Goal: Navigation & Orientation: Find specific page/section

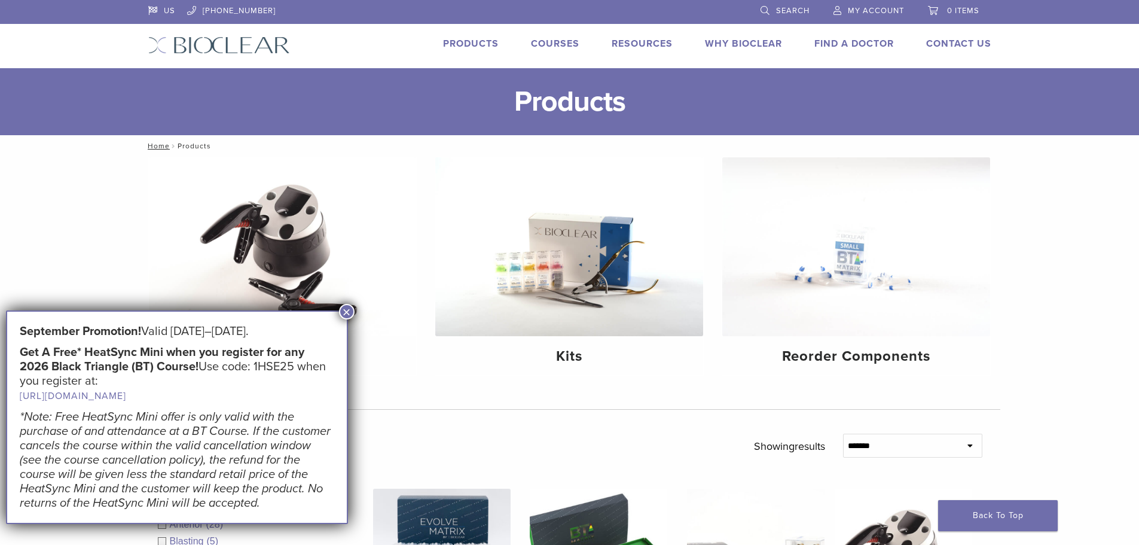
scroll to position [658, 0]
click at [352, 316] on button "×" at bounding box center [347, 312] width 16 height 16
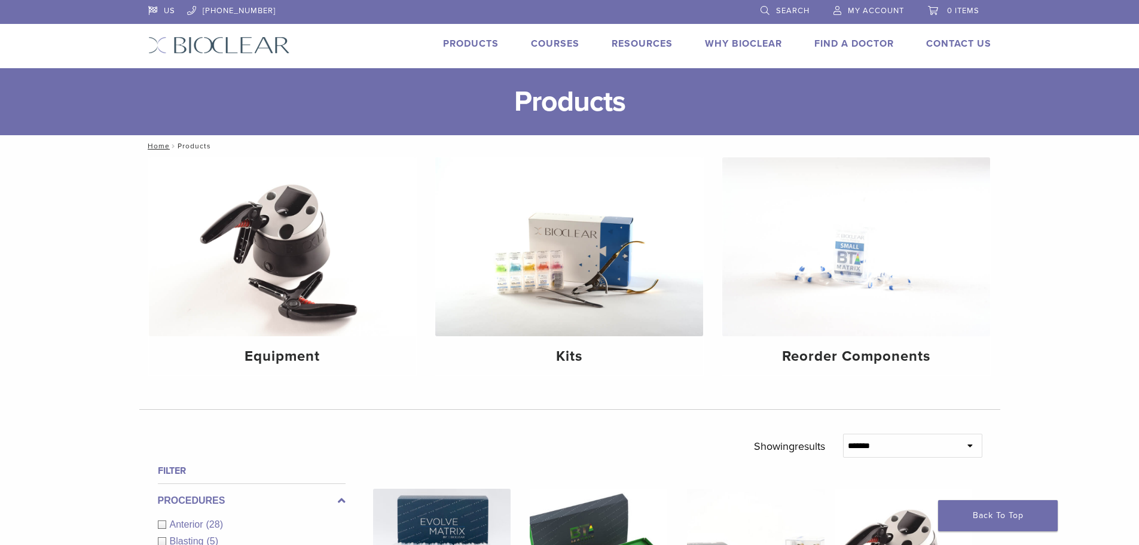
click at [486, 45] on link "Products" at bounding box center [471, 44] width 56 height 12
